Goal: Information Seeking & Learning: Learn about a topic

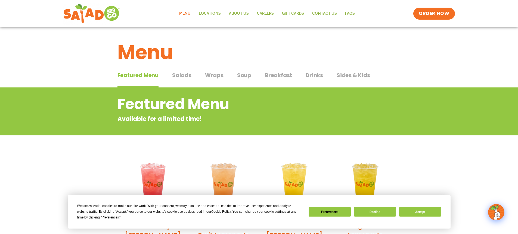
click at [278, 75] on span "Breakfast" at bounding box center [278, 75] width 27 height 8
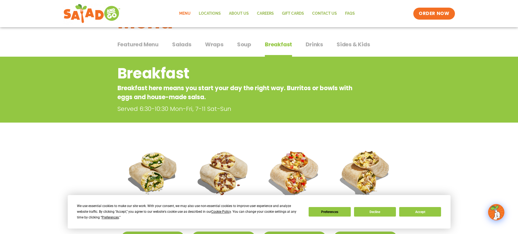
scroll to position [27, 0]
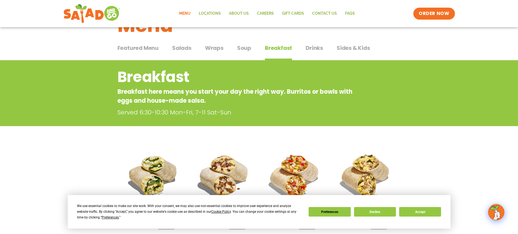
click at [130, 47] on span "Featured Menu" at bounding box center [137, 48] width 41 height 8
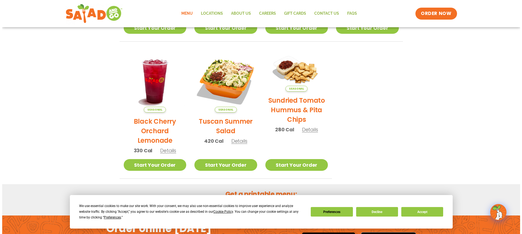
scroll to position [245, 0]
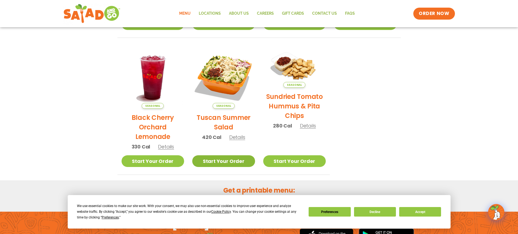
click at [225, 162] on link "Start Your Order" at bounding box center [223, 161] width 63 height 12
click at [237, 137] on span "Details" at bounding box center [237, 137] width 16 height 7
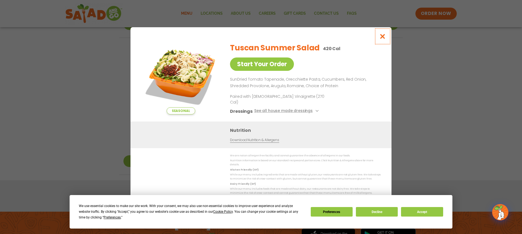
click at [382, 39] on icon "Close modal" at bounding box center [382, 36] width 7 height 6
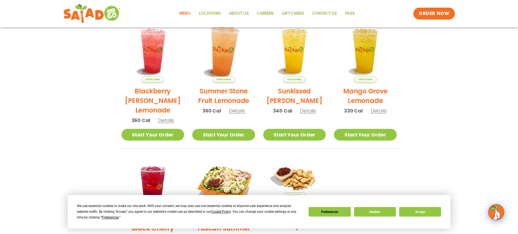
scroll to position [131, 0]
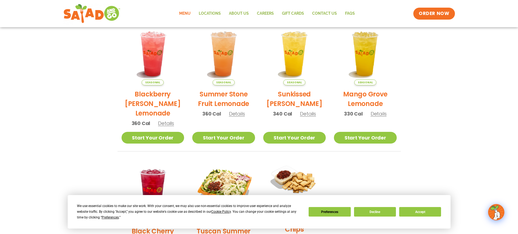
click at [187, 15] on link "Menu" at bounding box center [185, 13] width 20 height 13
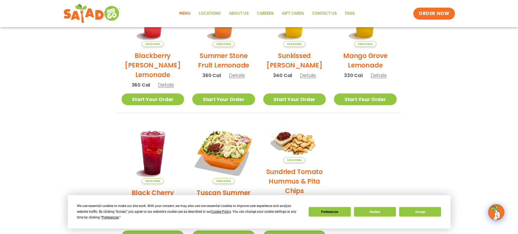
scroll to position [7, 0]
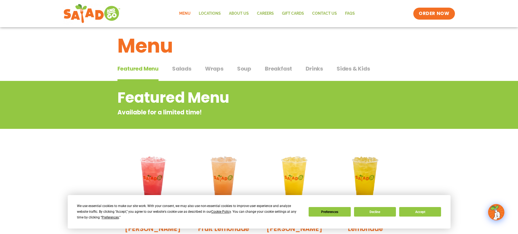
click at [180, 68] on span "Salads" at bounding box center [181, 68] width 19 height 8
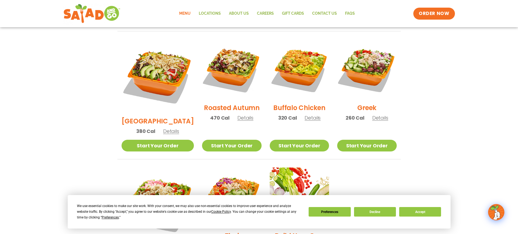
scroll to position [251, 0]
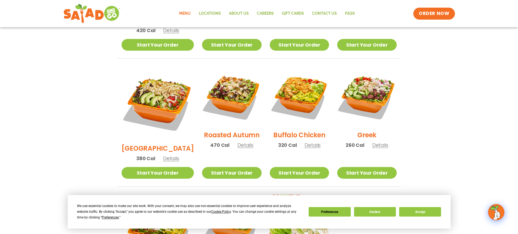
click at [237, 141] on span "Details" at bounding box center [245, 144] width 16 height 7
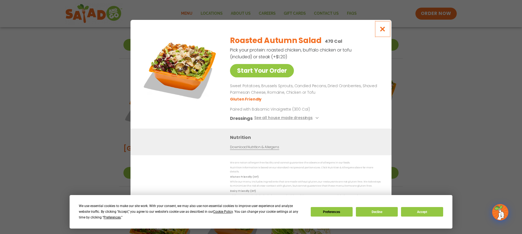
click at [380, 30] on icon "Close modal" at bounding box center [382, 29] width 7 height 6
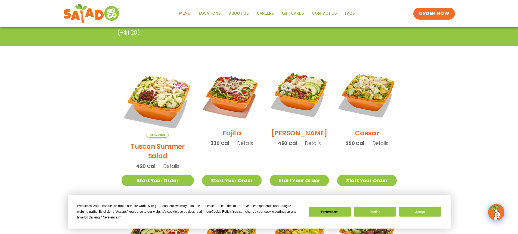
scroll to position [115, 0]
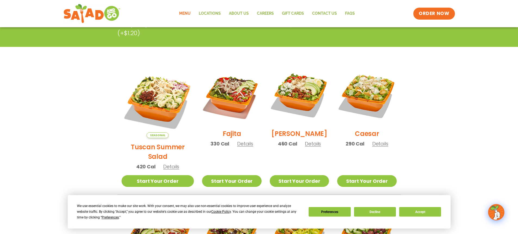
click at [237, 147] on span "Details" at bounding box center [245, 143] width 16 height 7
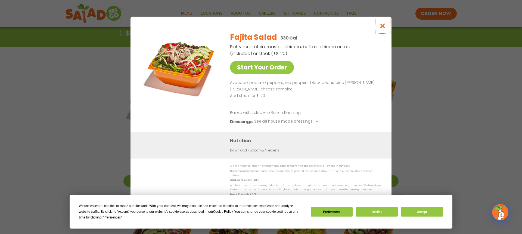
click at [382, 27] on icon "Close modal" at bounding box center [382, 26] width 7 height 6
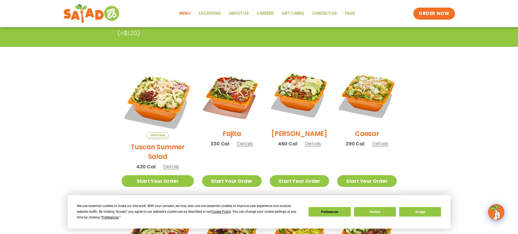
click at [306, 147] on span "Details" at bounding box center [313, 143] width 16 height 7
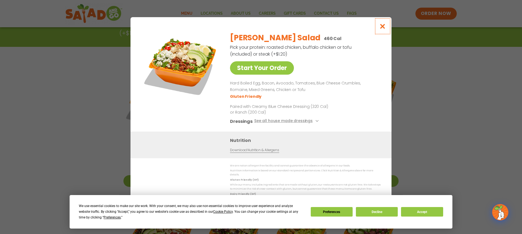
click at [382, 29] on icon "Close modal" at bounding box center [382, 26] width 7 height 6
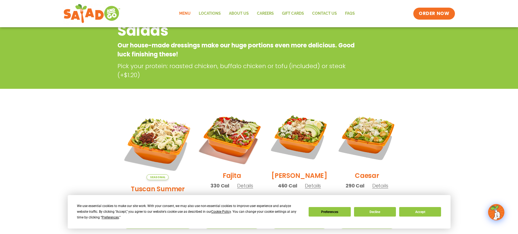
scroll to position [7, 0]
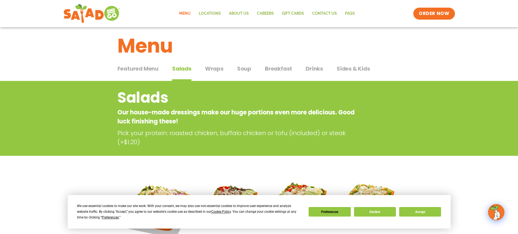
click at [214, 67] on span "Wraps" at bounding box center [214, 68] width 18 height 8
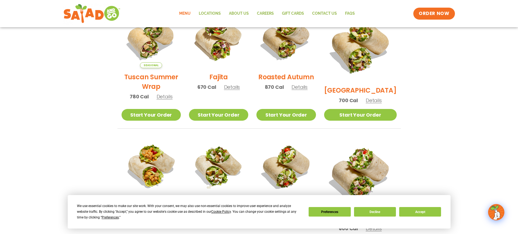
scroll to position [115, 0]
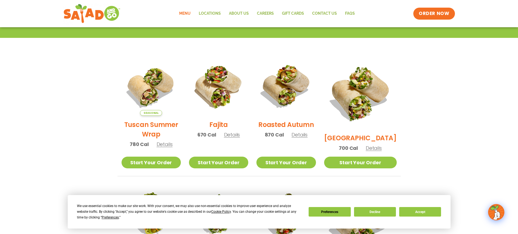
click at [186, 14] on link "Menu" at bounding box center [185, 13] width 20 height 13
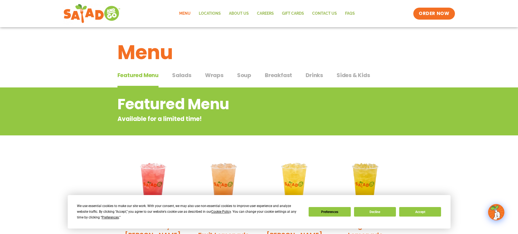
click at [284, 74] on span "Breakfast" at bounding box center [278, 75] width 27 height 8
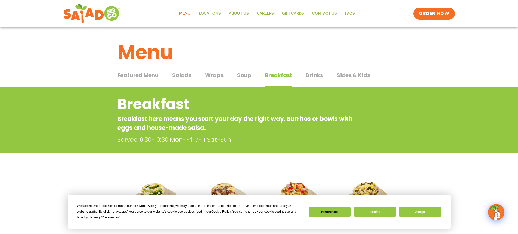
click at [251, 75] on div "Featured Menu Featured Menu Salads Salads Wraps Wraps Soup Soup Breakfast Break…" at bounding box center [258, 78] width 283 height 18
click at [245, 77] on span "Soup" at bounding box center [244, 75] width 14 height 8
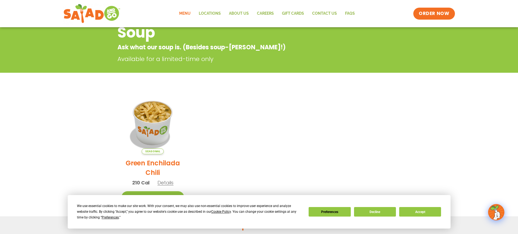
scroll to position [82, 0]
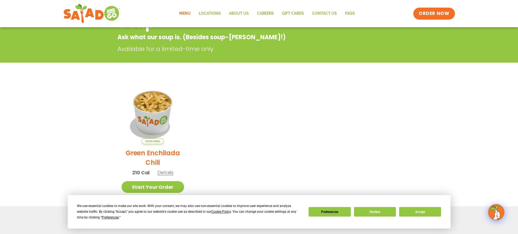
click at [165, 173] on span "Details" at bounding box center [165, 172] width 16 height 7
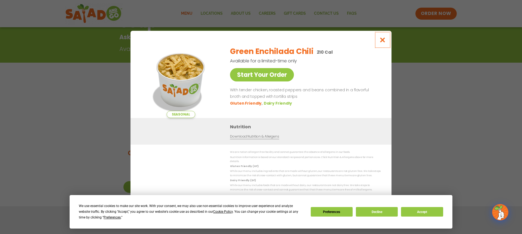
click at [384, 42] on icon "Close modal" at bounding box center [382, 40] width 7 height 6
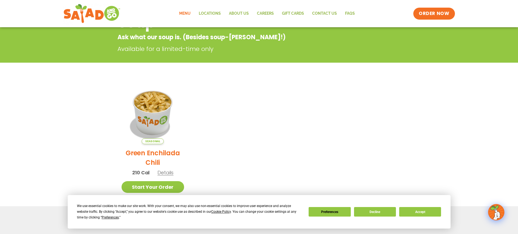
click at [185, 15] on link "Menu" at bounding box center [185, 13] width 20 height 13
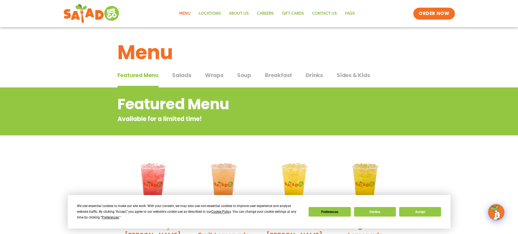
click at [184, 73] on span "Salads" at bounding box center [181, 75] width 19 height 8
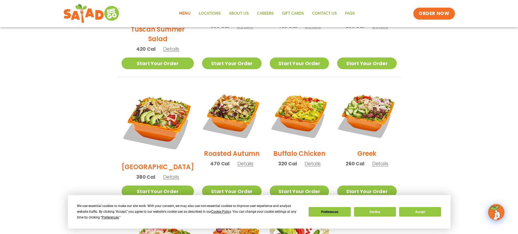
scroll to position [245, 0]
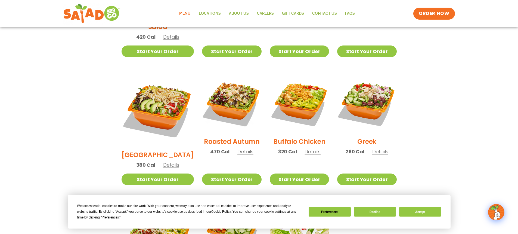
click at [237, 148] on span "Details" at bounding box center [245, 151] width 16 height 7
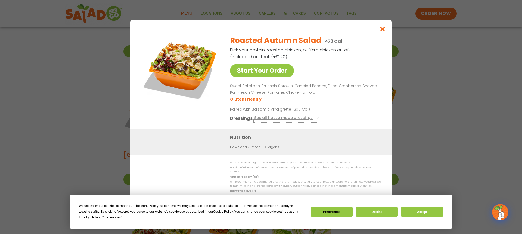
click at [287, 119] on button "See all house made dressings" at bounding box center [287, 118] width 66 height 7
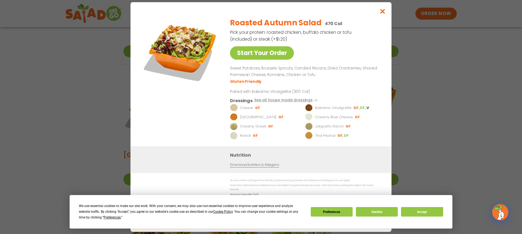
click at [319, 128] on p "Jalapeño Ranch" at bounding box center [329, 125] width 29 height 5
drag, startPoint x: 382, startPoint y: 14, endPoint x: 378, endPoint y: 14, distance: 4.4
click at [382, 14] on icon "Close modal" at bounding box center [382, 11] width 7 height 6
